Goal: Use online tool/utility: Utilize a website feature to perform a specific function

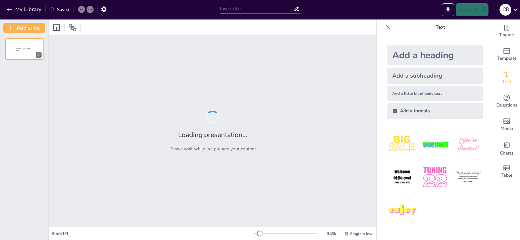
type input "Imported [PERSON_NAME] EN [GEOGRAPHIC_DATA][1].pptx"
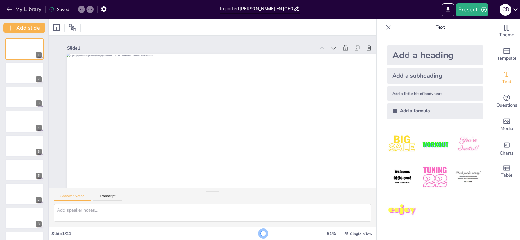
drag, startPoint x: 253, startPoint y: 235, endPoint x: 258, endPoint y: 237, distance: 5.8
click at [258, 238] on div "51 % Single View" at bounding box center [313, 234] width 119 height 10
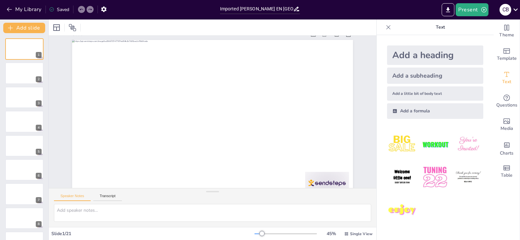
scroll to position [20, 0]
click at [58, 28] on icon at bounding box center [57, 28] width 8 height 8
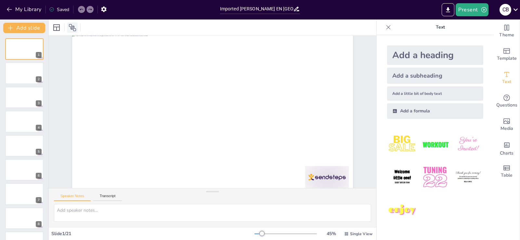
click at [76, 26] on icon at bounding box center [73, 28] width 8 height 8
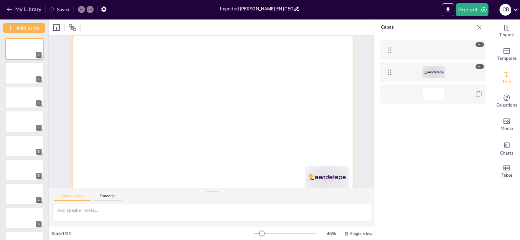
click at [432, 47] on div at bounding box center [433, 50] width 21 height 12
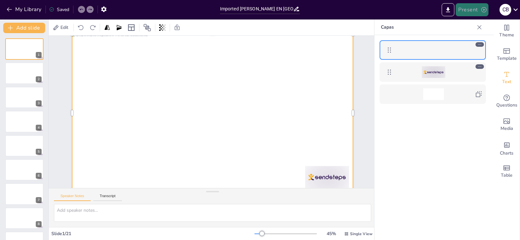
click at [463, 7] on button "Present" at bounding box center [472, 9] width 32 height 13
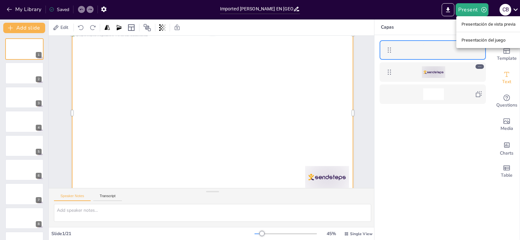
click at [463, 24] on font "Presentación de vista previa" at bounding box center [488, 24] width 54 height 5
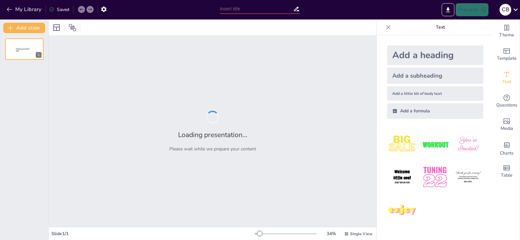
type input "Imported [PERSON_NAME] EN [GEOGRAPHIC_DATA][1].pptx"
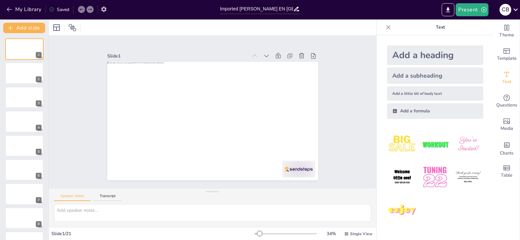
click at [107, 8] on icon "button" at bounding box center [103, 9] width 7 height 7
click at [106, 10] on icon "button" at bounding box center [103, 9] width 5 height 6
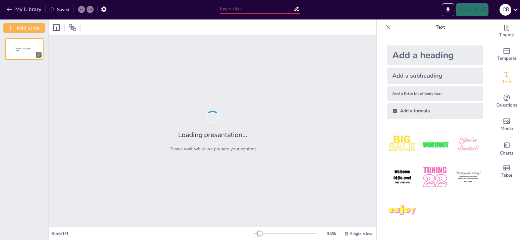
type input "Imported [PERSON_NAME] EN [GEOGRAPHIC_DATA][1].pptx"
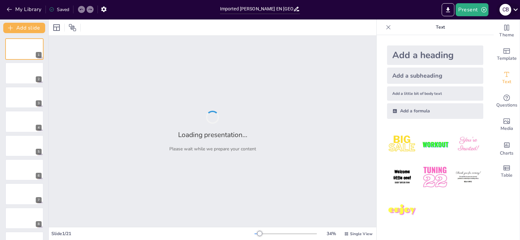
click at [503, 12] on div "C B" at bounding box center [505, 10] width 12 height 12
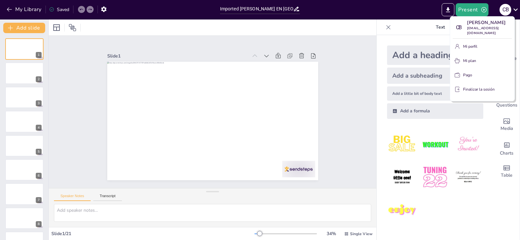
click at [477, 87] on font "Finalizar la sesión" at bounding box center [479, 89] width 32 height 5
